Goal: Information Seeking & Learning: Learn about a topic

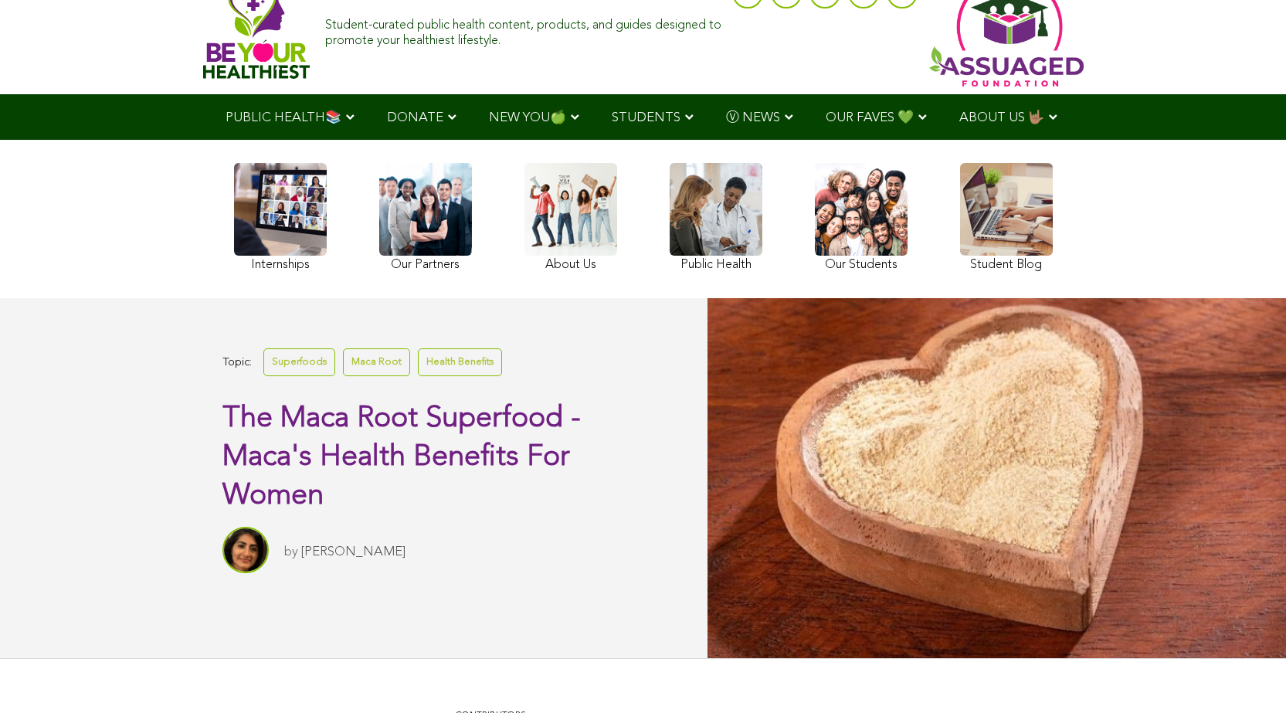
scroll to position [36, 0]
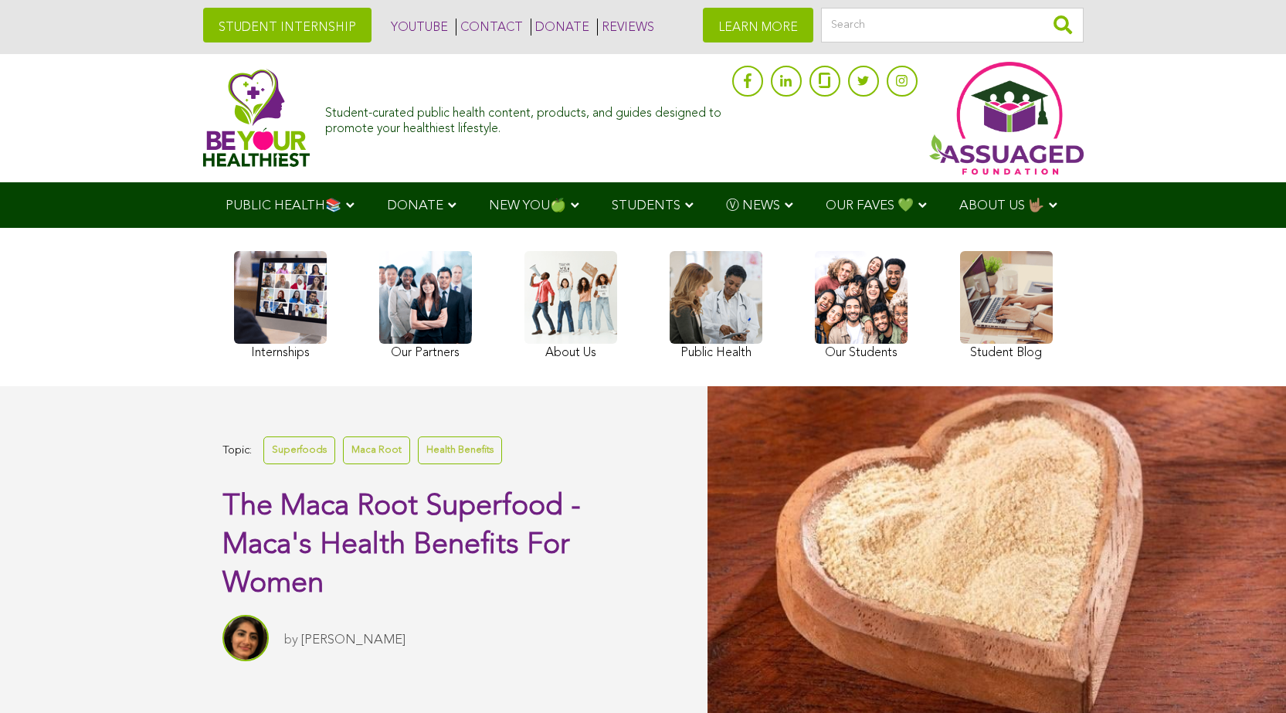
click at [489, 203] on span "NEW YOU🍏" at bounding box center [527, 205] width 77 height 13
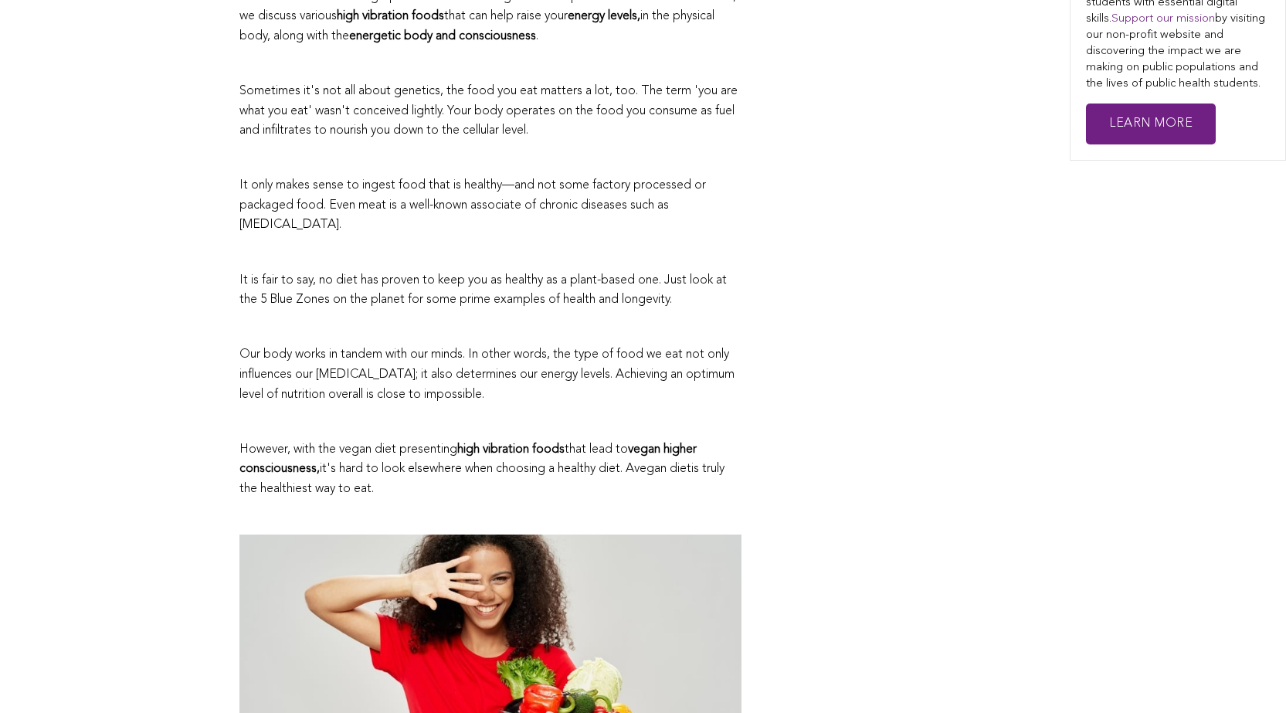
scroll to position [618, 0]
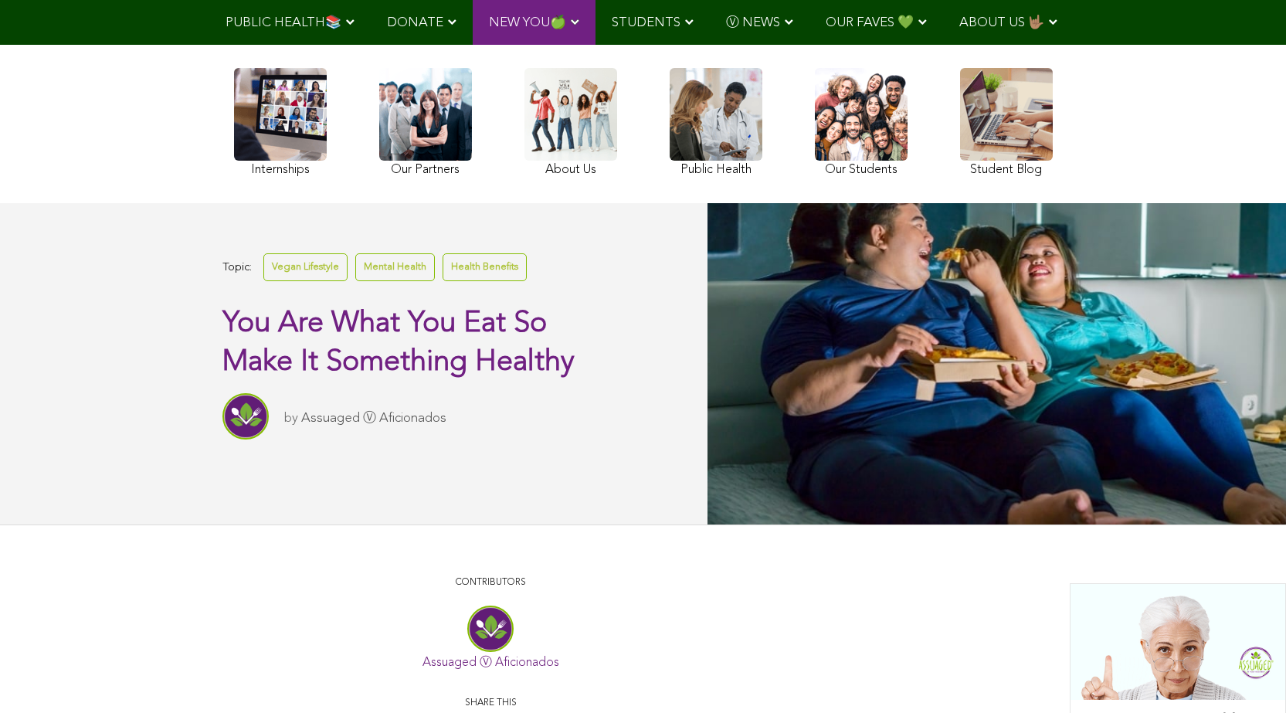
click at [708, 270] on div at bounding box center [997, 363] width 579 height 321
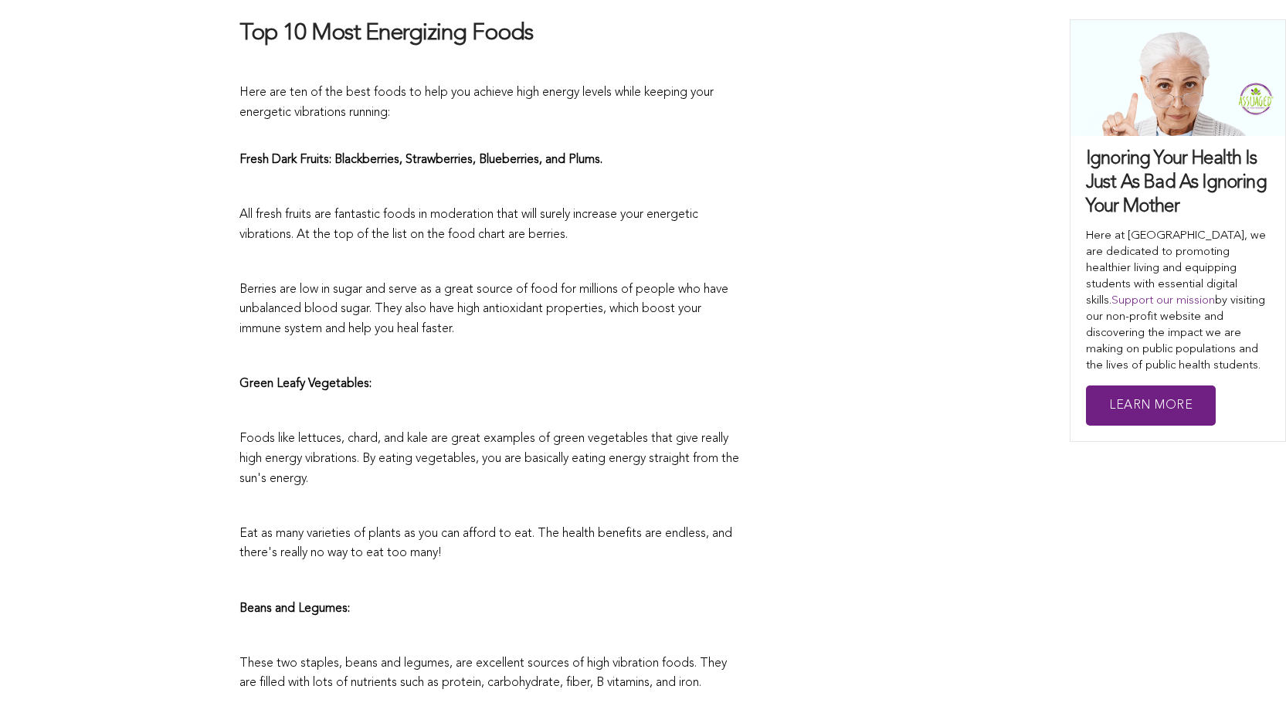
scroll to position [2518, 0]
